Goal: Information Seeking & Learning: Learn about a topic

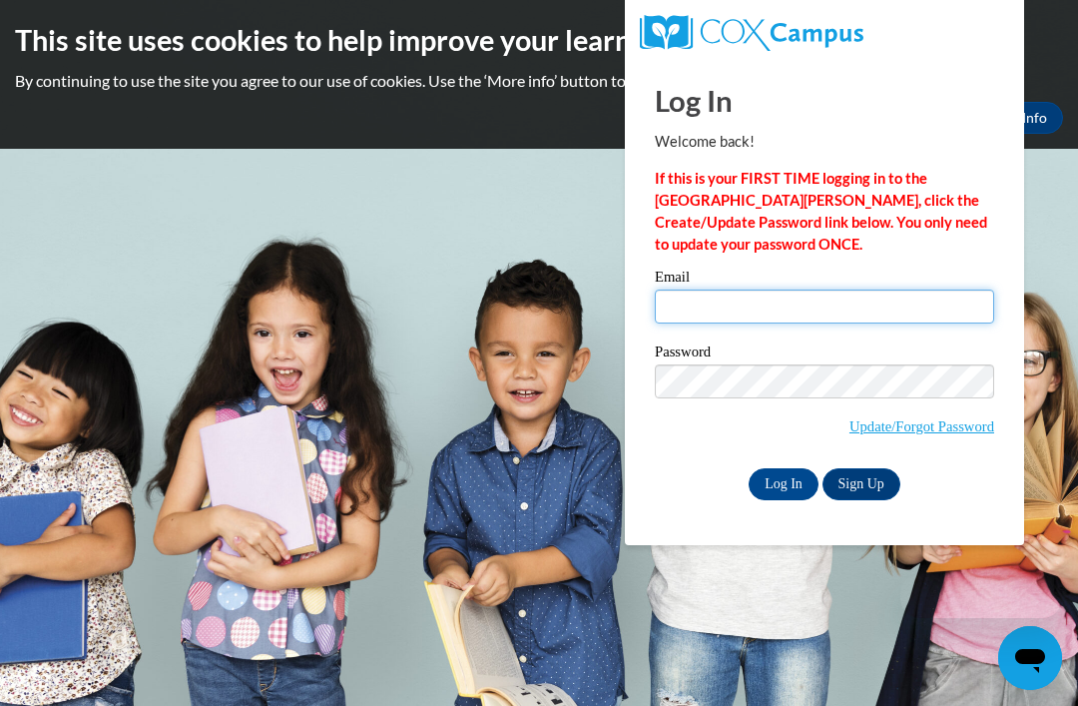
click at [718, 306] on input "Email" at bounding box center [824, 307] width 339 height 34
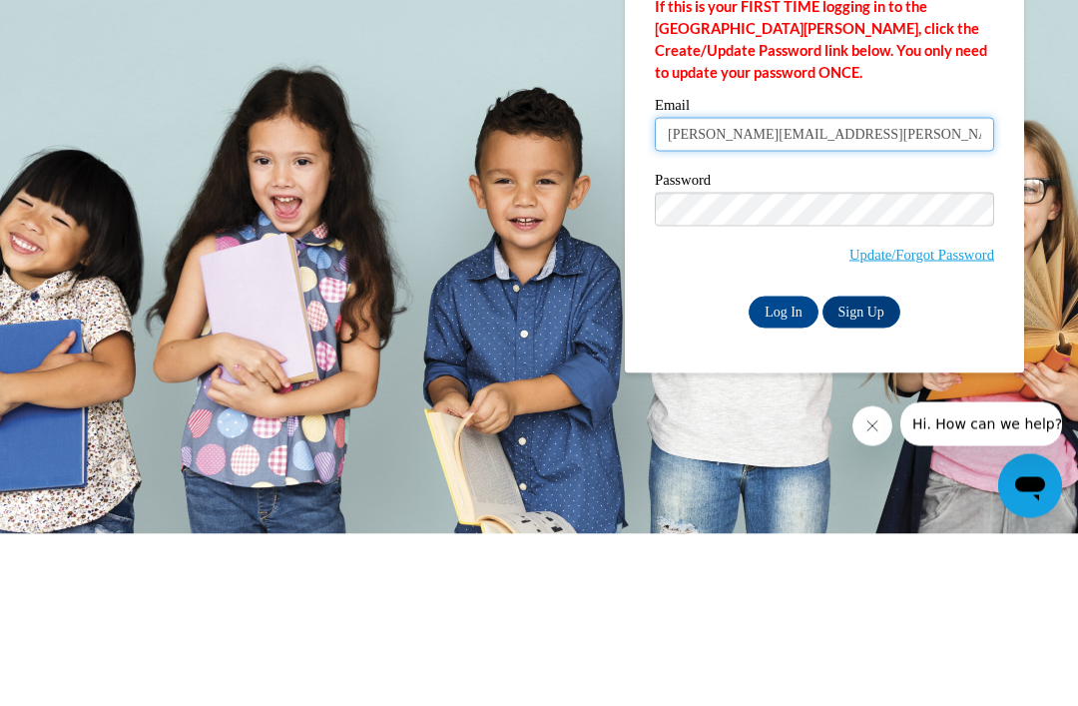
type input "[PERSON_NAME][EMAIL_ADDRESS][PERSON_NAME][PERSON_NAME][DOMAIN_NAME]"
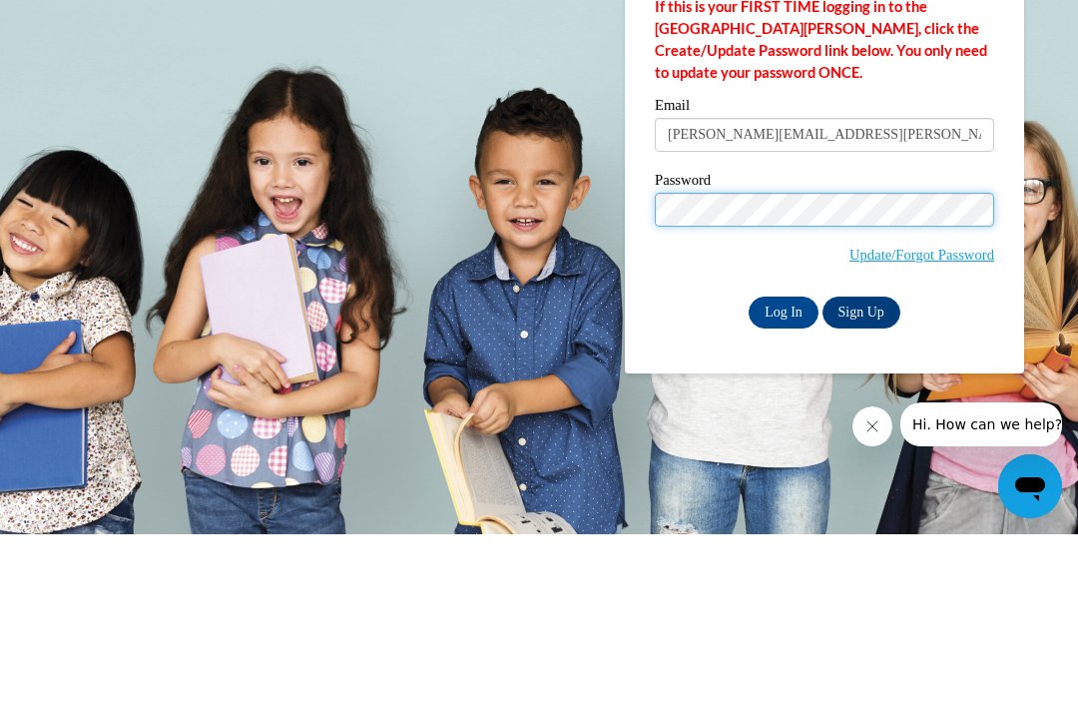
click at [784, 468] on input "Log In" at bounding box center [784, 484] width 70 height 32
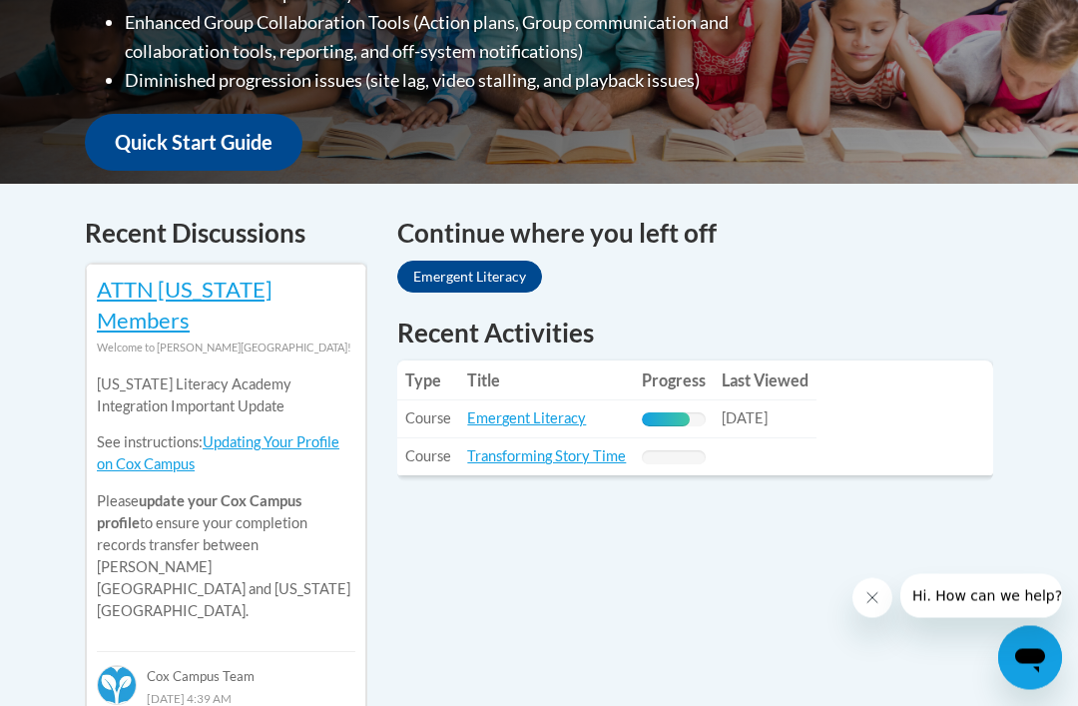
scroll to position [728, 0]
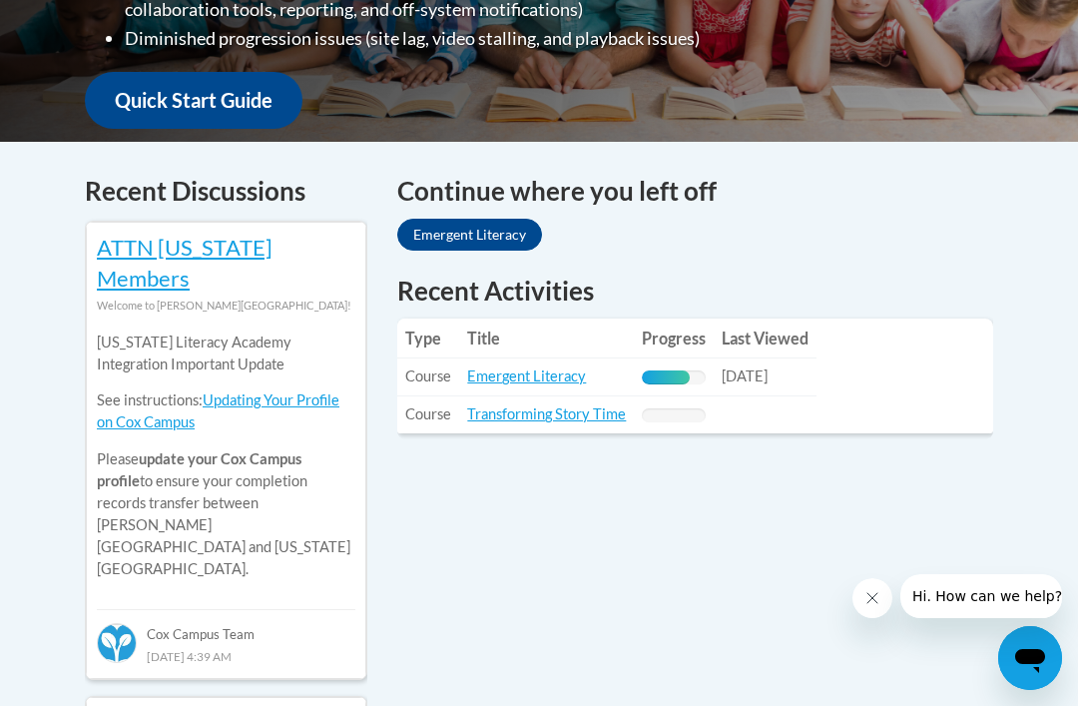
click at [541, 367] on link "Emergent Literacy" at bounding box center [526, 375] width 119 height 17
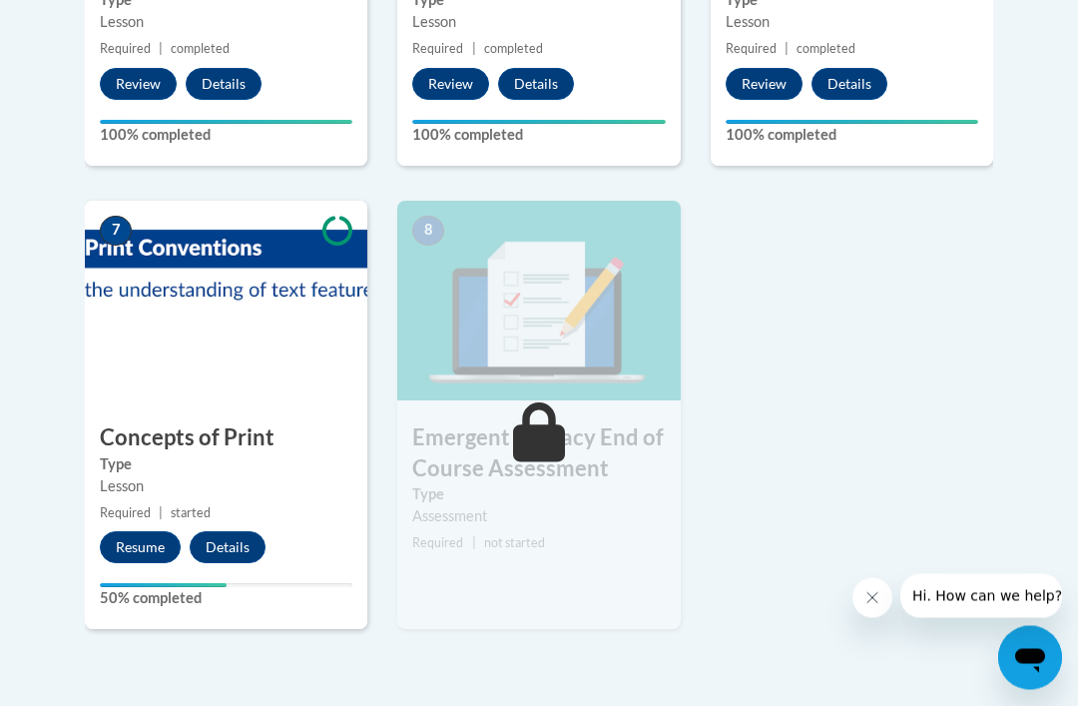
scroll to position [1429, 0]
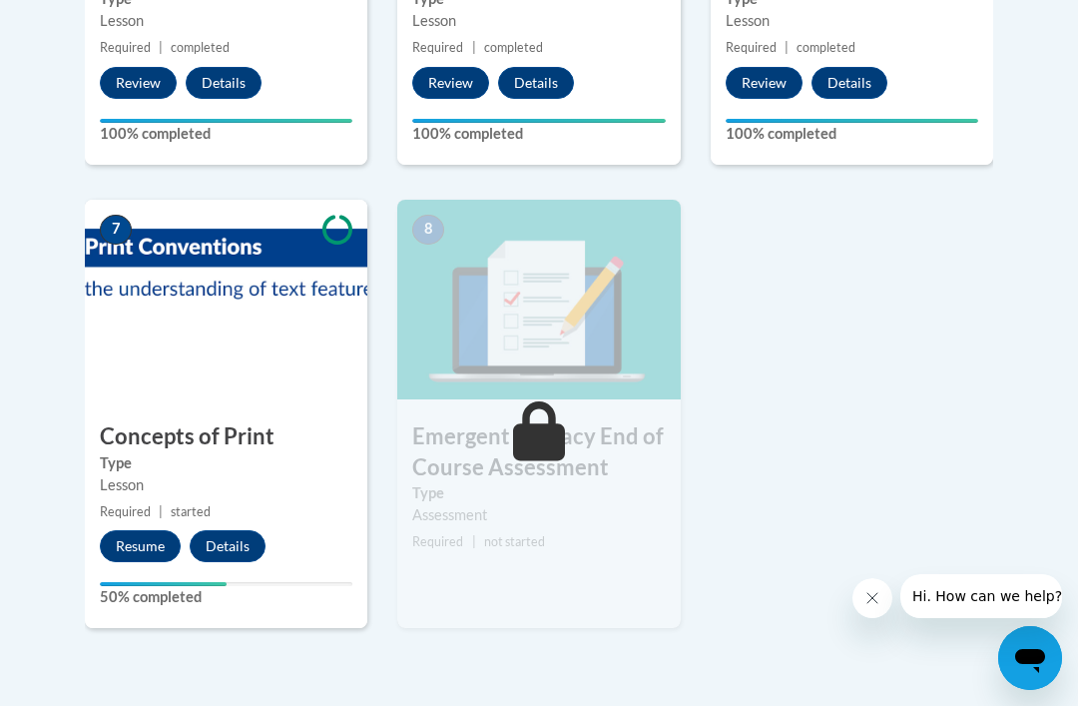
click at [133, 554] on button "Resume" at bounding box center [140, 546] width 81 height 32
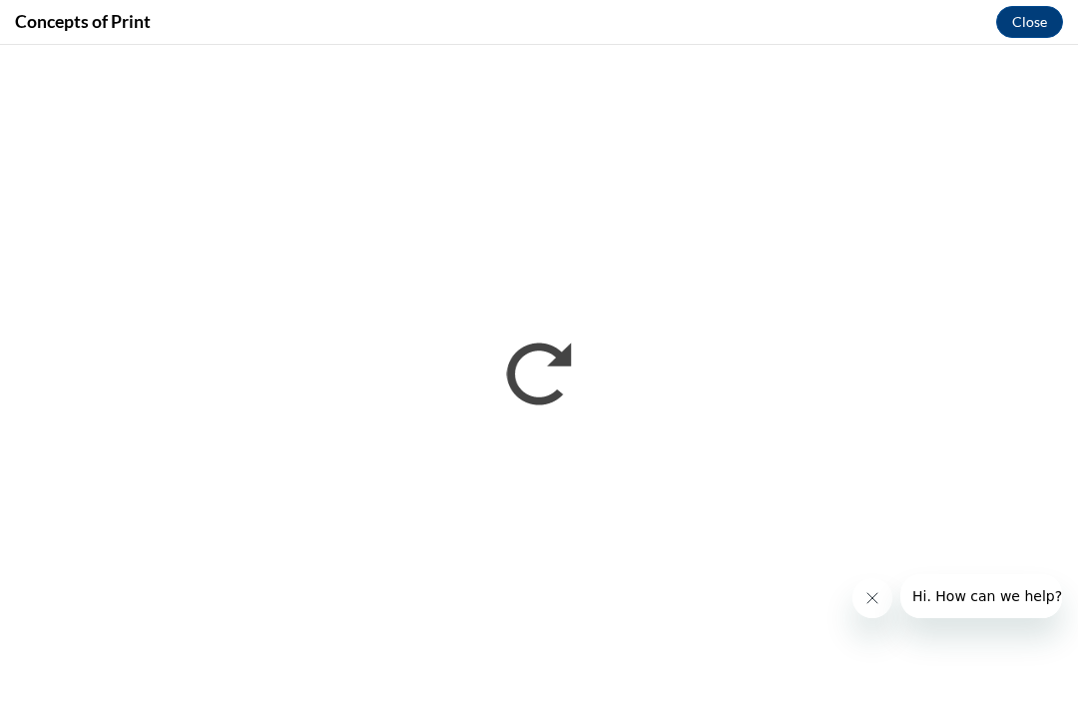
scroll to position [0, 0]
